Goal: Find specific page/section: Find specific page/section

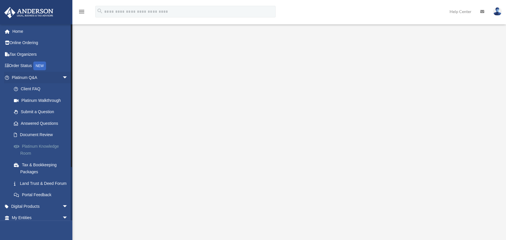
click at [38, 145] on link "Platinum Knowledge Room" at bounding box center [42, 149] width 69 height 19
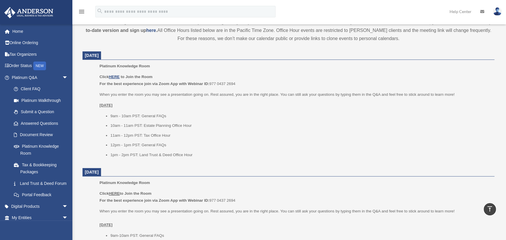
scroll to position [205, 0]
drag, startPoint x: 508, startPoint y: 45, endPoint x: 505, endPoint y: 91, distance: 46.4
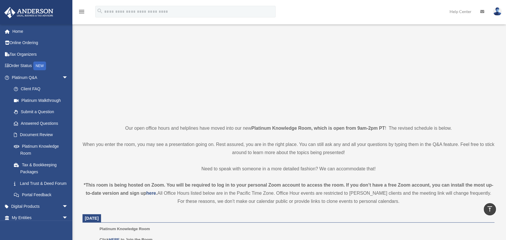
scroll to position [0, 0]
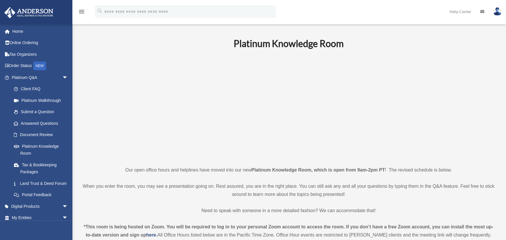
click at [489, 40] on h1 "Platinum Knowledge Room" at bounding box center [289, 43] width 412 height 13
